Goal: Task Accomplishment & Management: Complete application form

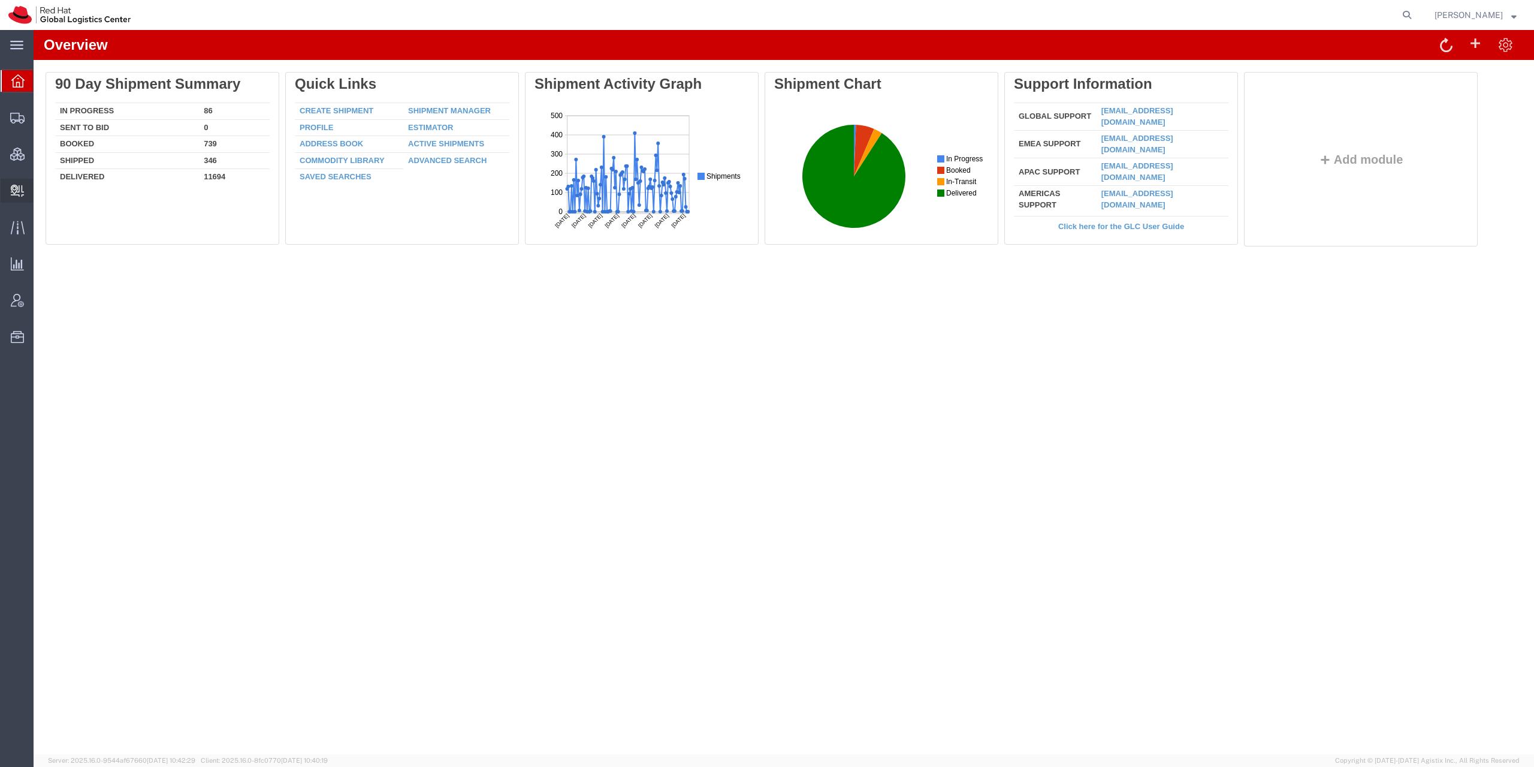
click at [0, 0] on span "Create Delivery" at bounding box center [0, 0] width 0 height 0
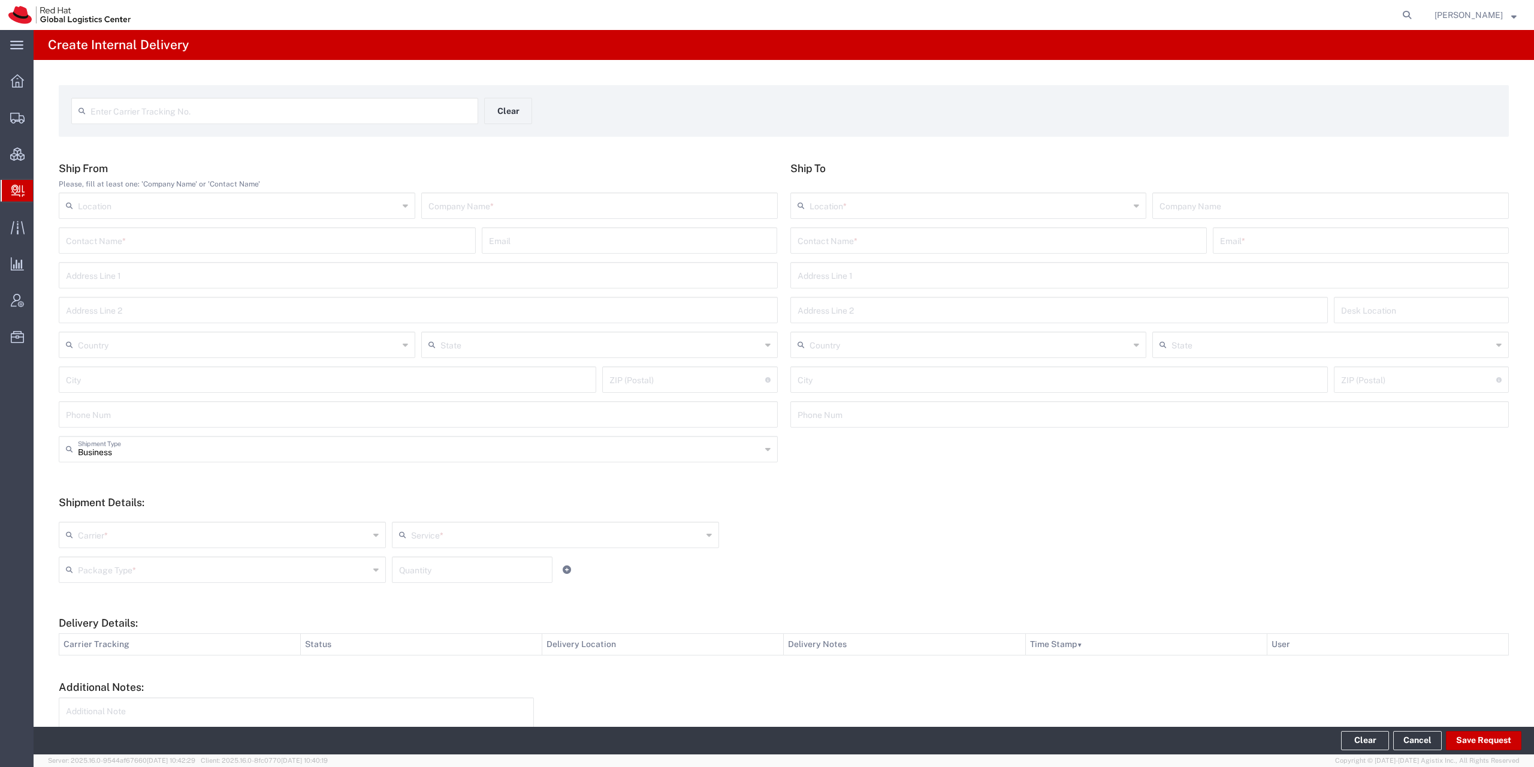
click at [920, 237] on input "text" at bounding box center [999, 239] width 403 height 21
type input "s"
click at [857, 245] on input "ruzickova" at bounding box center [999, 239] width 403 height 21
type input "r"
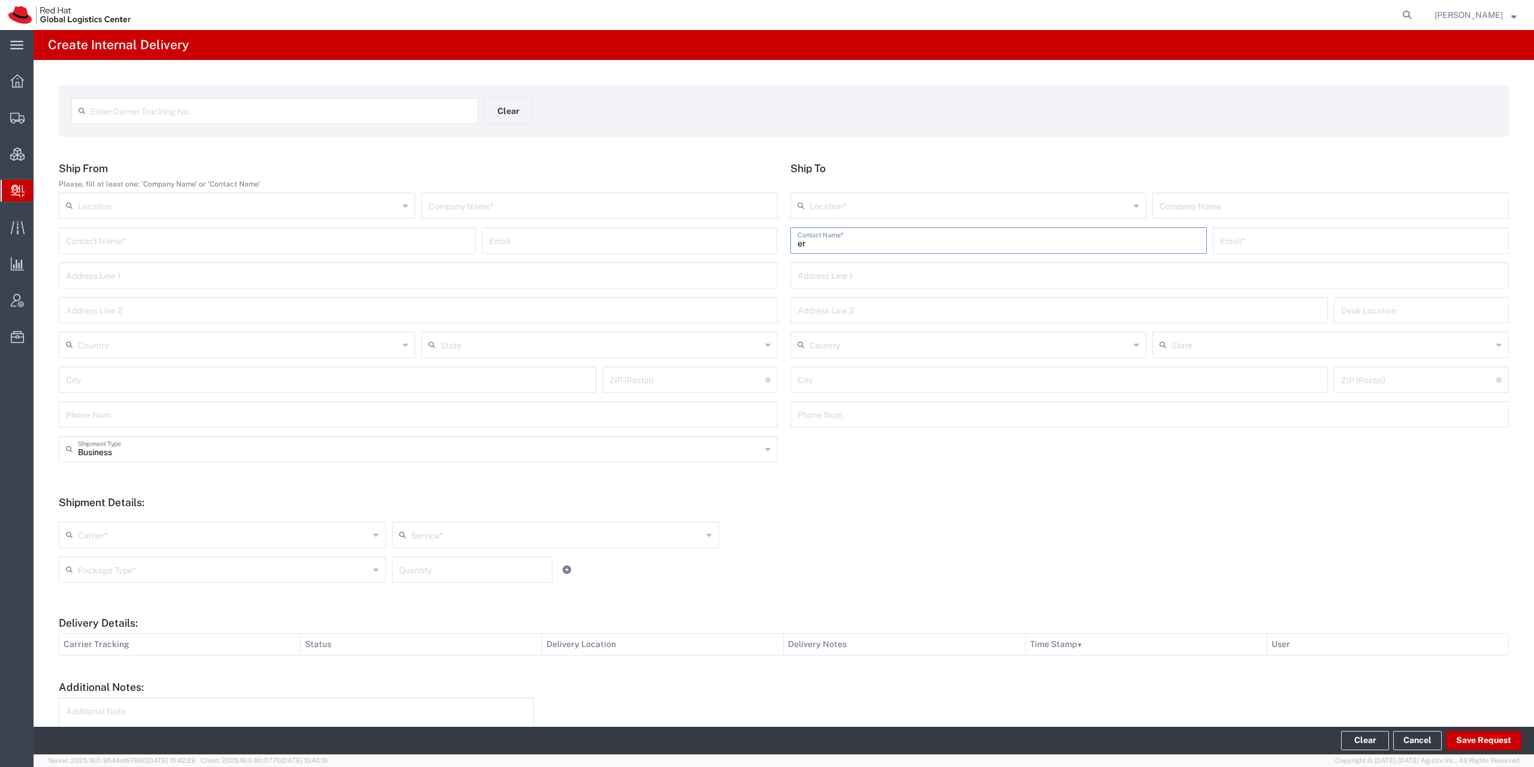
type input "e"
type input "eva ru"
click at [829, 287] on p "Purkynova 665/115, FLEX, BRNO, 621 00, CZ" at bounding box center [999, 284] width 402 height 15
type input "RH - Brno - Tech Park Brno - C"
type input "Red Hat Czech s.r.o."
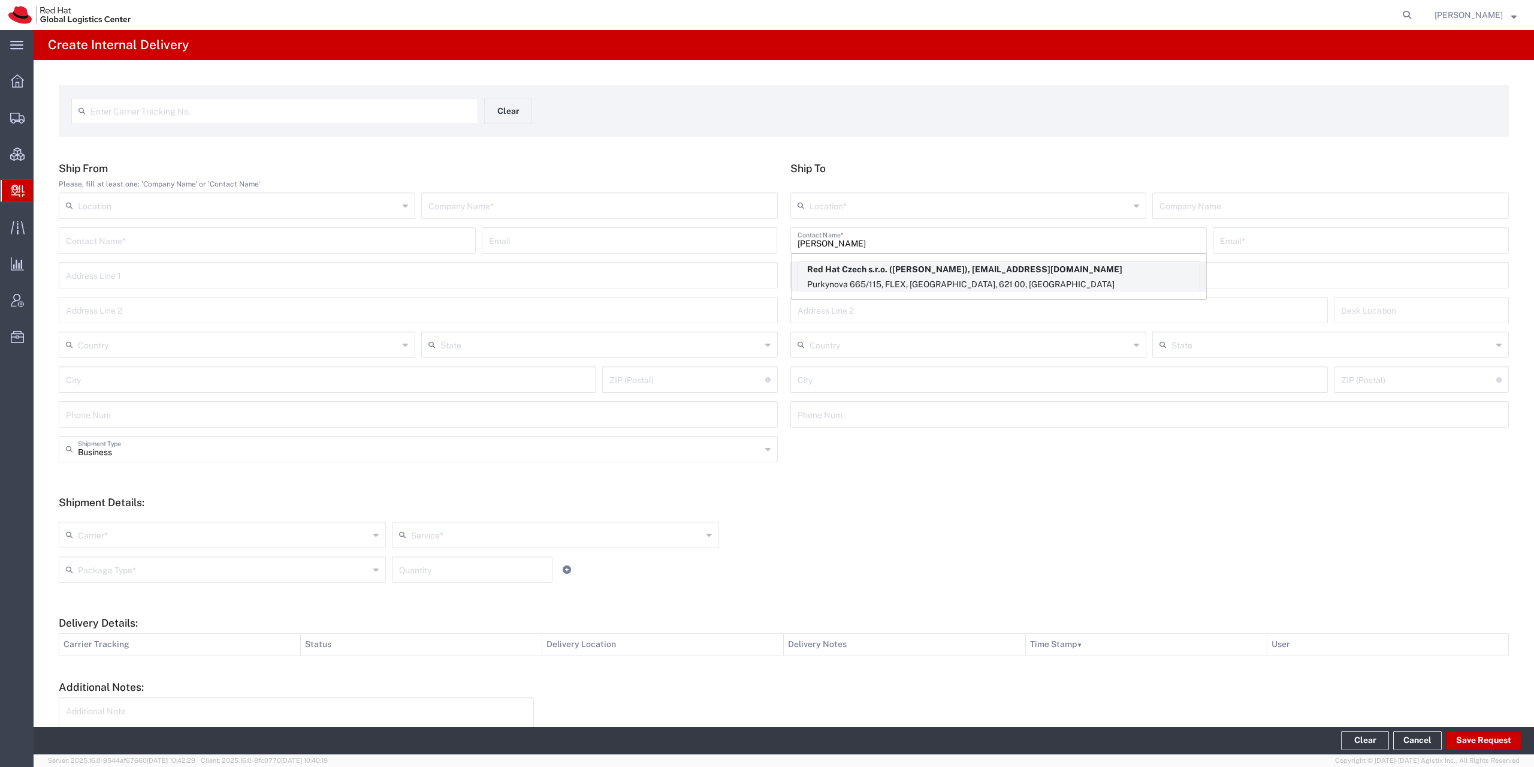
type input "Eva Ruzickova"
type input "eruzicko@redhat.com"
type input "Purkynova 665/115"
type input "FLEX"
type input "Czechia"
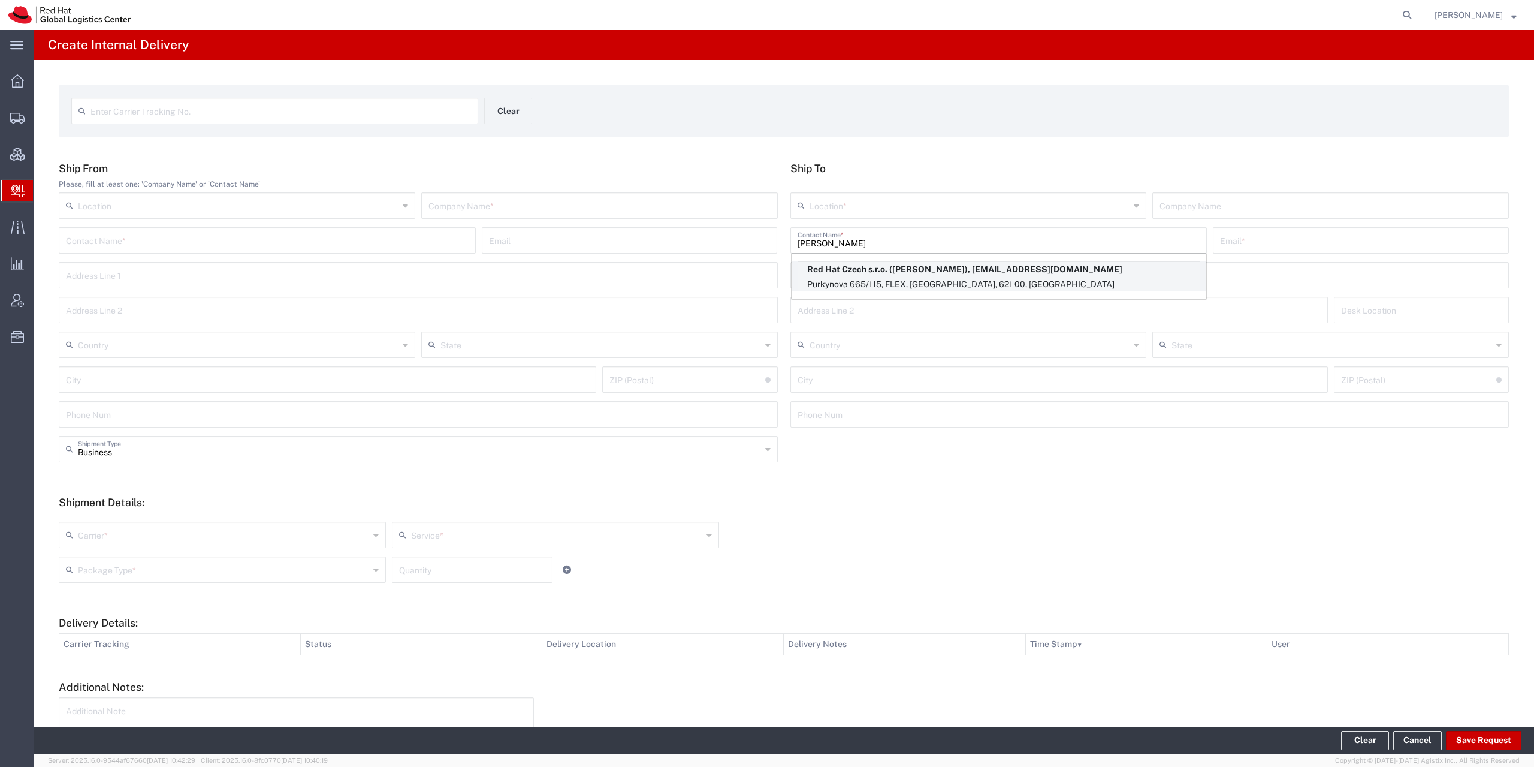
type input "BRNO"
type input "621 00"
type input "420722077148"
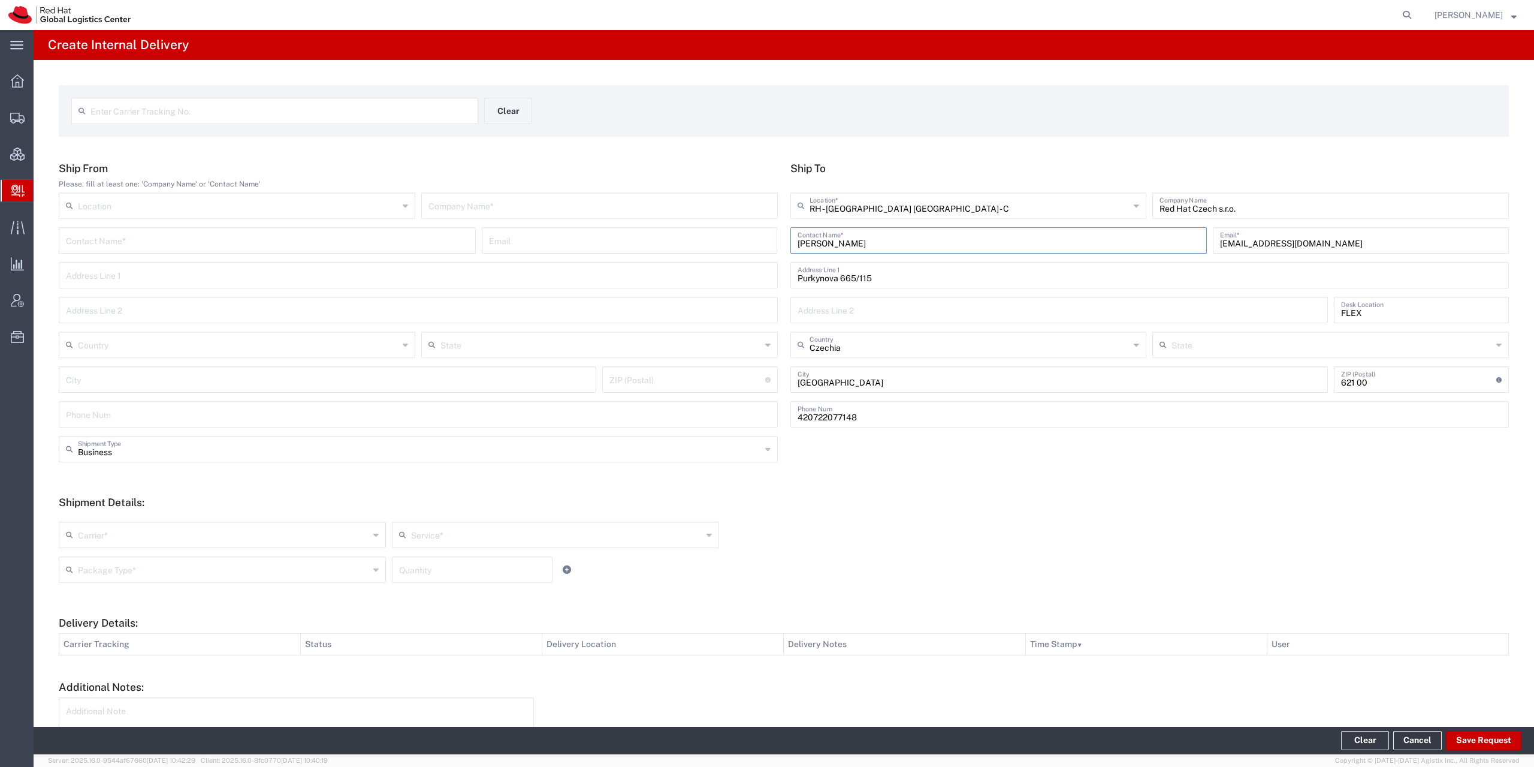
click at [885, 244] on input "Eva Ruzickova" at bounding box center [999, 239] width 403 height 21
drag, startPoint x: 874, startPoint y: 247, endPoint x: 676, endPoint y: 246, distance: 198.4
click at [798, 246] on input "Eva Ruzickova" at bounding box center [999, 239] width 403 height 21
type input "r"
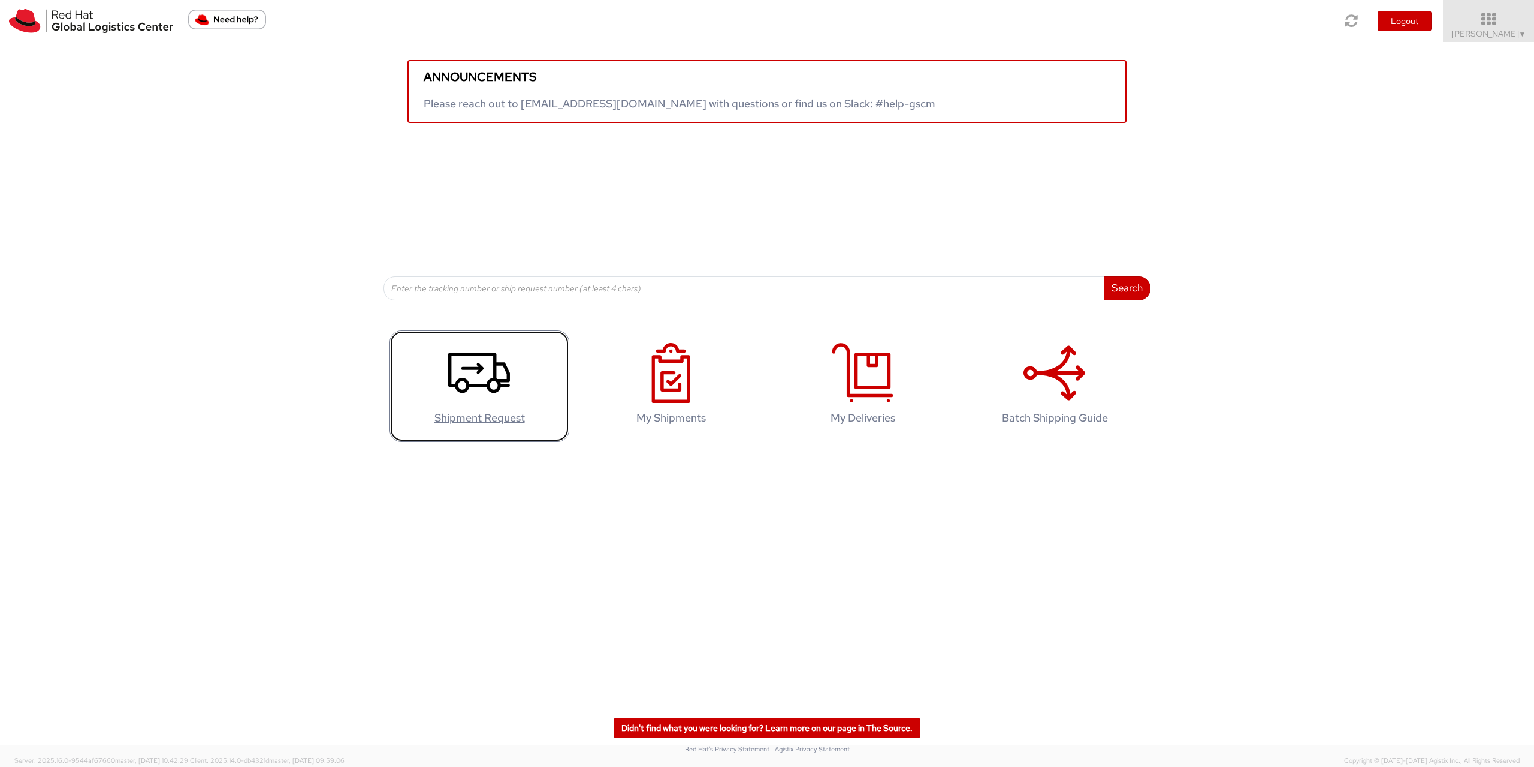
click at [497, 403] on icon at bounding box center [479, 373] width 62 height 60
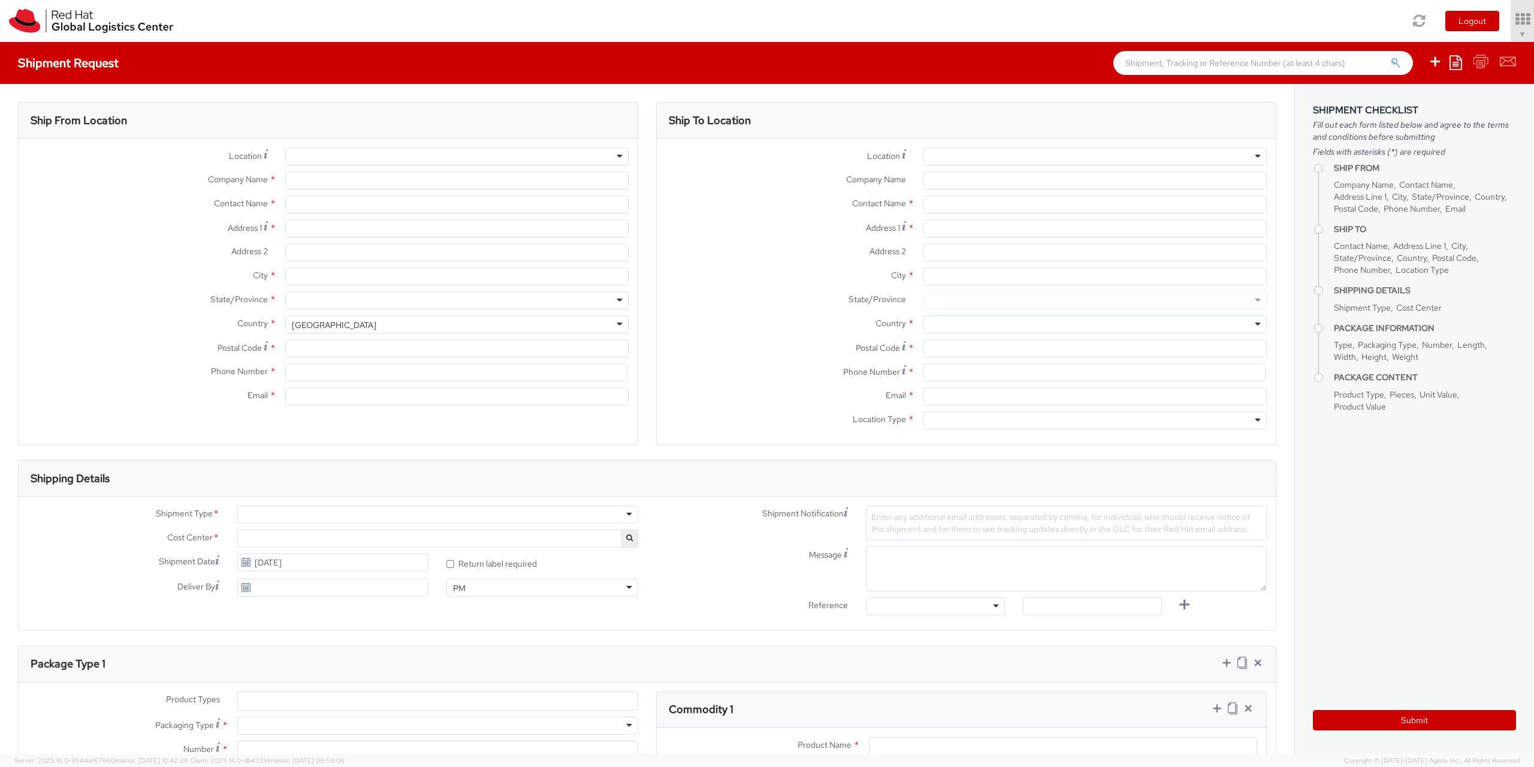
select select "901"
select select
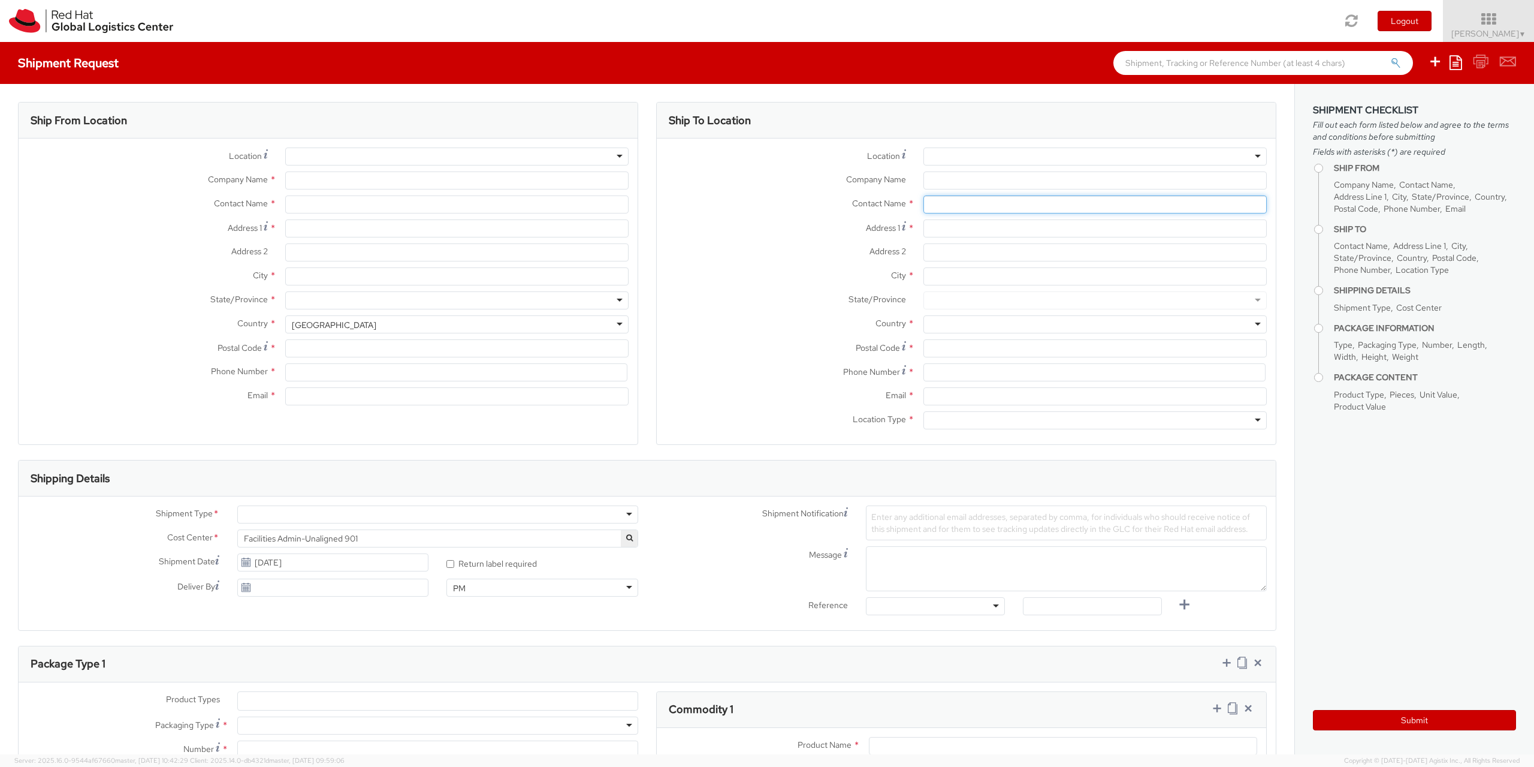
click at [982, 209] on input "text" at bounding box center [1095, 204] width 343 height 18
type input "Red Hat Czech s.r.o."
type input "Eva Ruzickova"
type input "Purkynova 665/115"
type input "BRNO"
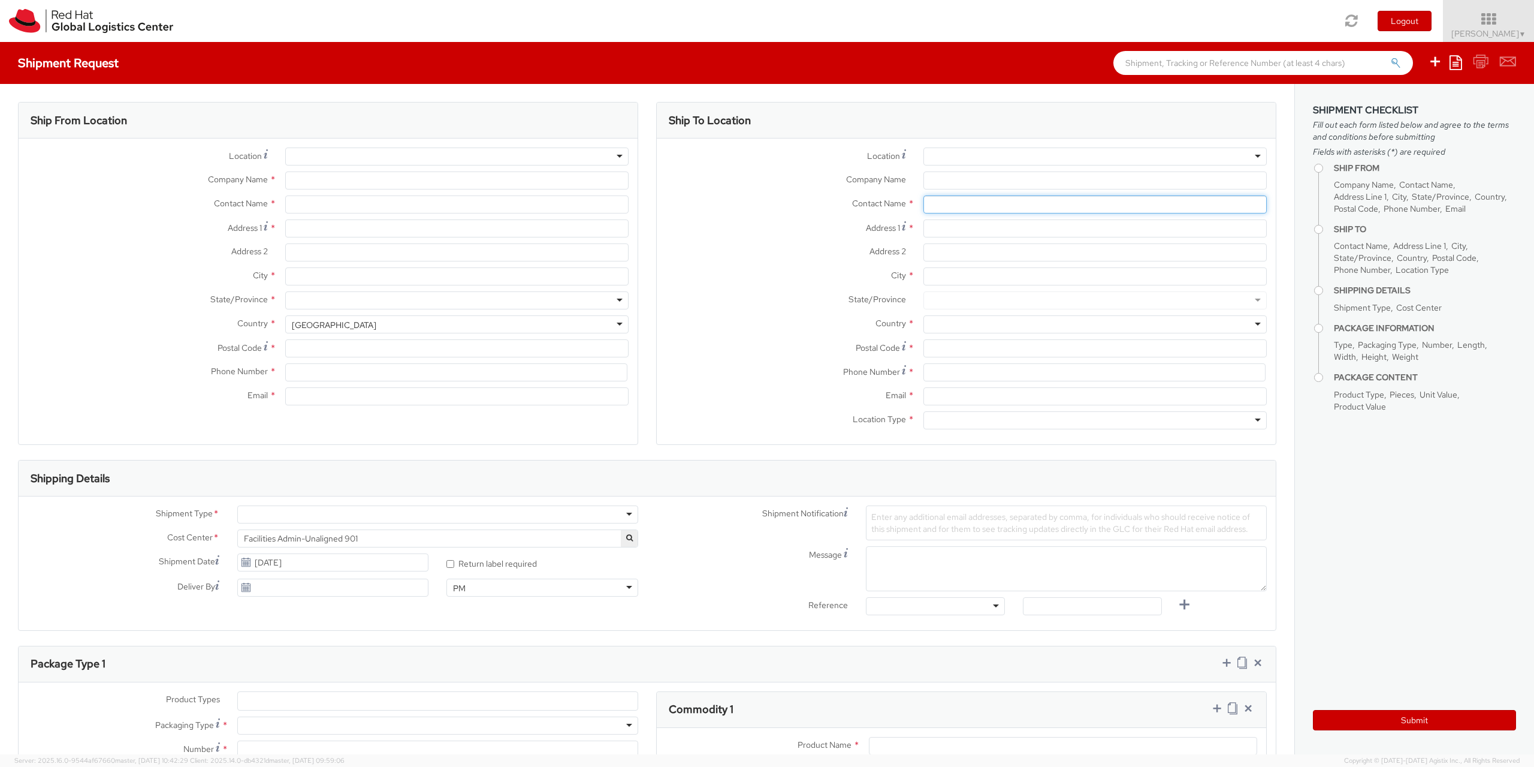
type input "621 00"
type input "420722077148"
type input "eruzicko@redhat.com"
select select "CM"
select select "KGS"
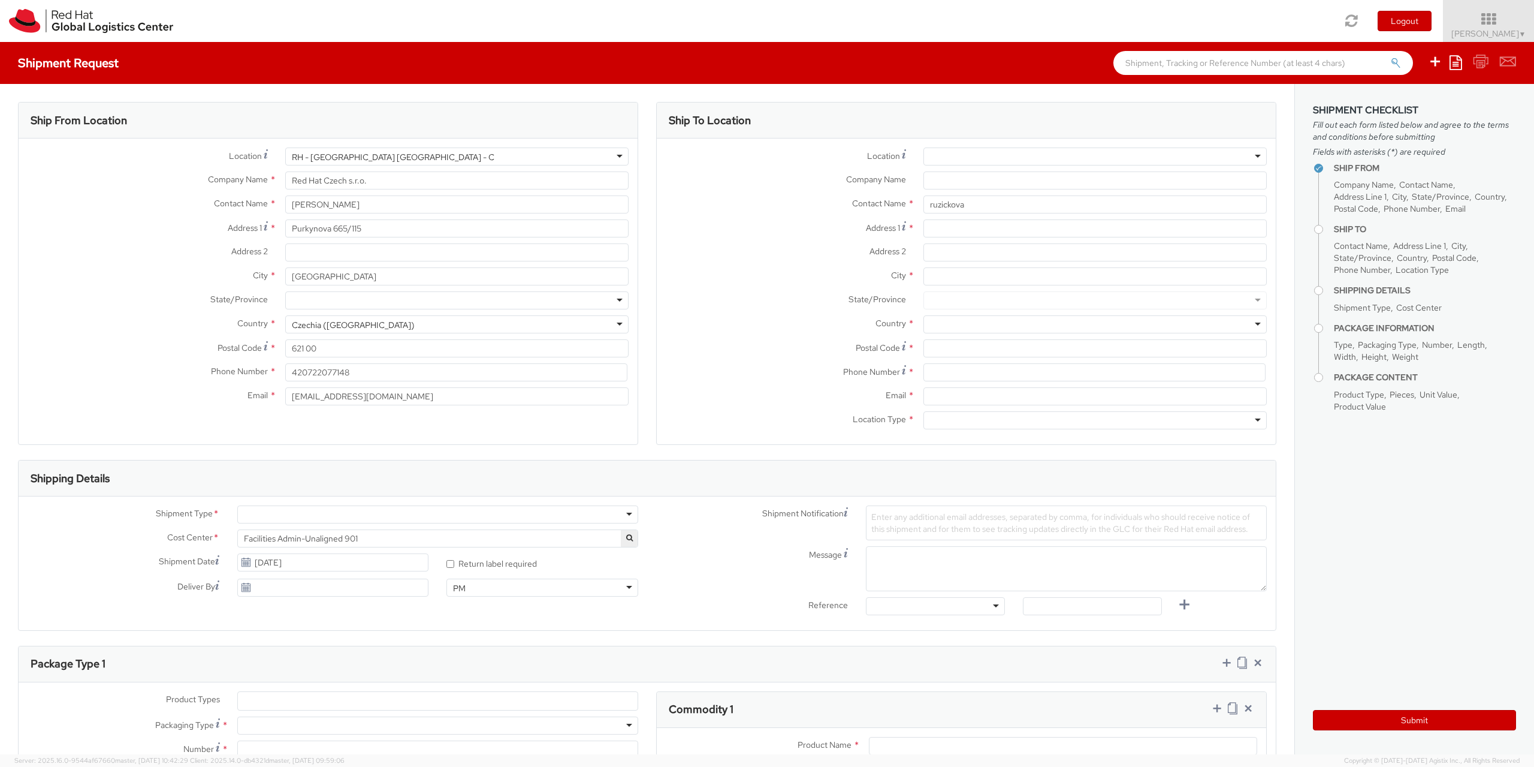
click at [994, 192] on div "Company Name *" at bounding box center [966, 183] width 619 height 24
click at [997, 207] on input "ruzickova" at bounding box center [1095, 204] width 343 height 18
drag, startPoint x: 997, startPoint y: 207, endPoint x: 811, endPoint y: 219, distance: 186.1
click at [924, 213] on input "ruzickova" at bounding box center [1095, 204] width 343 height 18
type input "e"
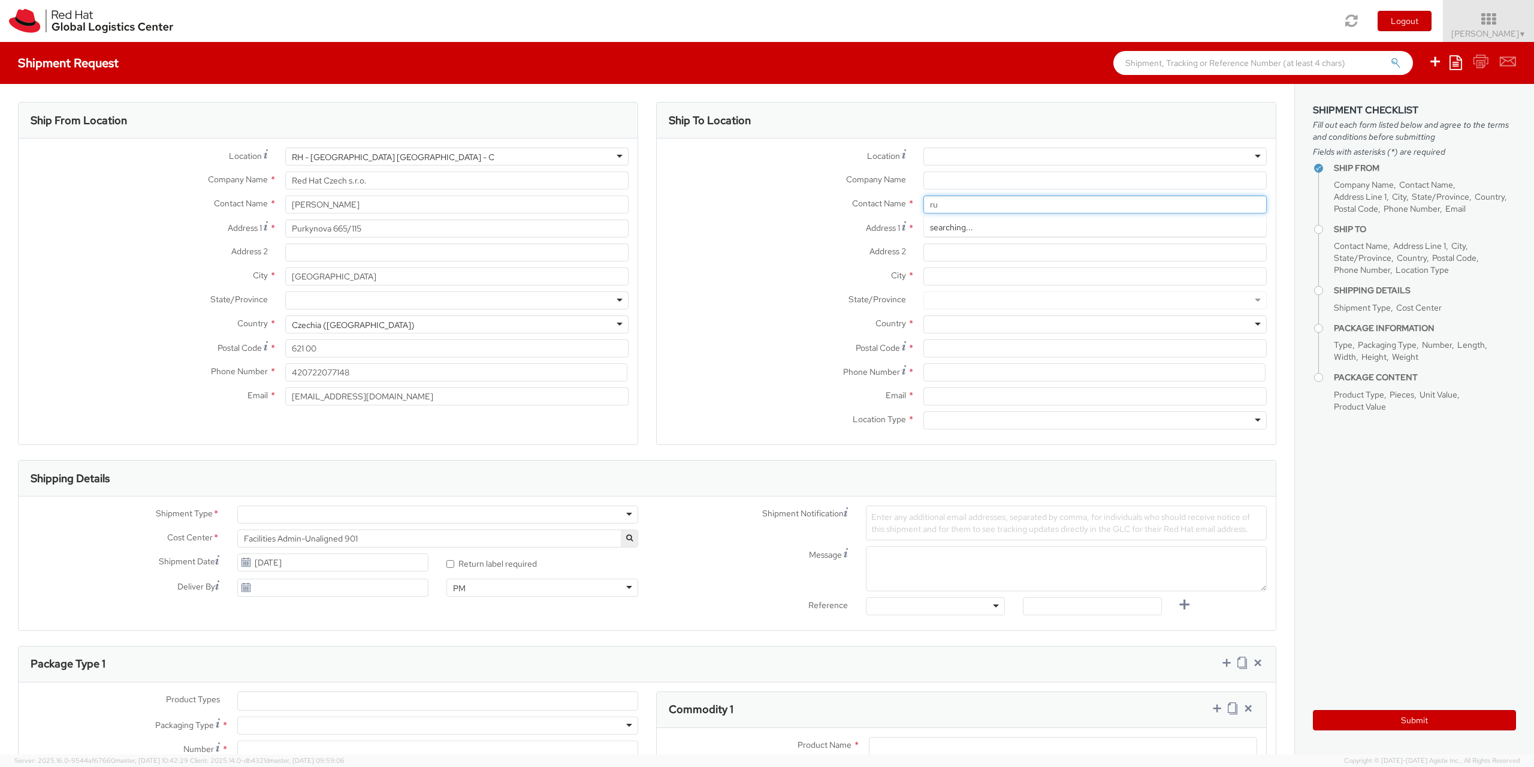
type input "r"
click at [873, 206] on span "Contact Name" at bounding box center [879, 203] width 54 height 11
click at [1013, 206] on input "eva ruzickova" at bounding box center [1095, 204] width 343 height 18
type input "e"
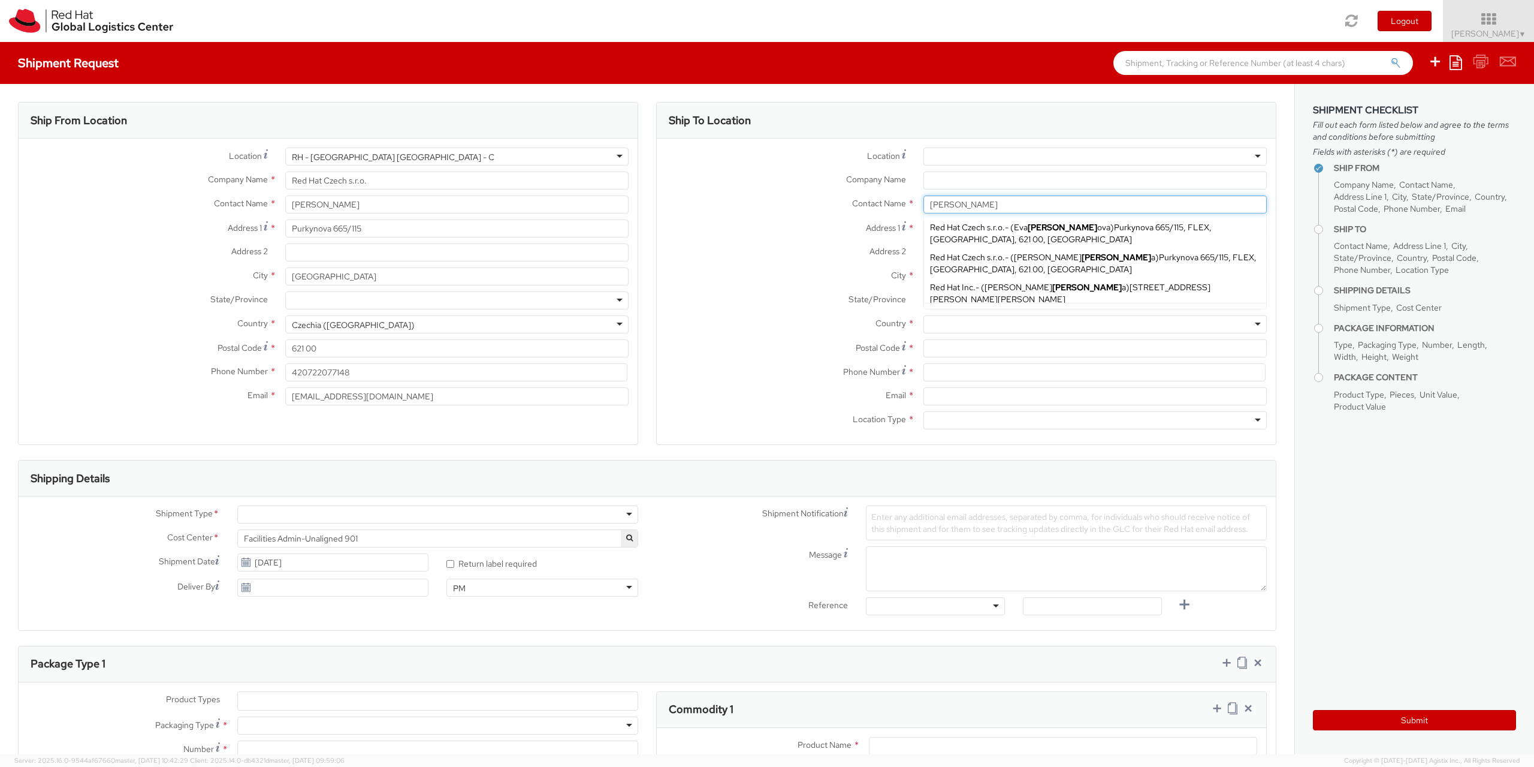
type input "ruzick"
